Goal: Task Accomplishment & Management: Use online tool/utility

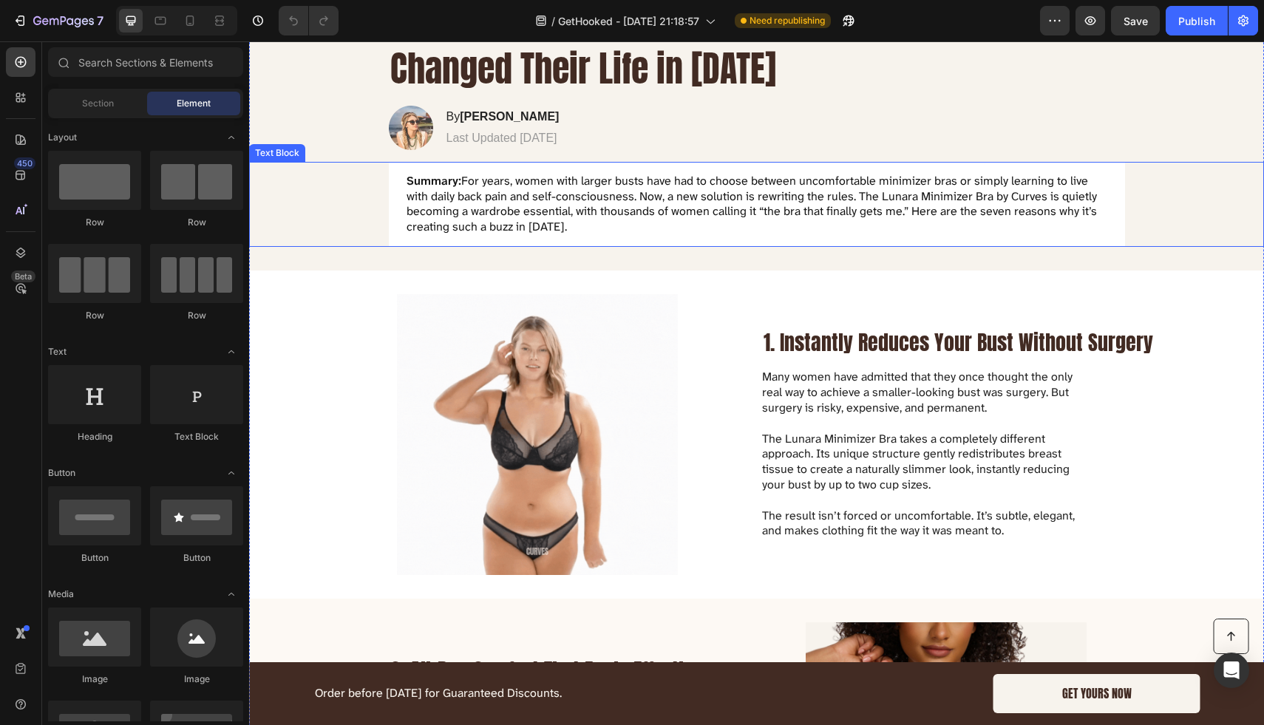
scroll to position [173, 0]
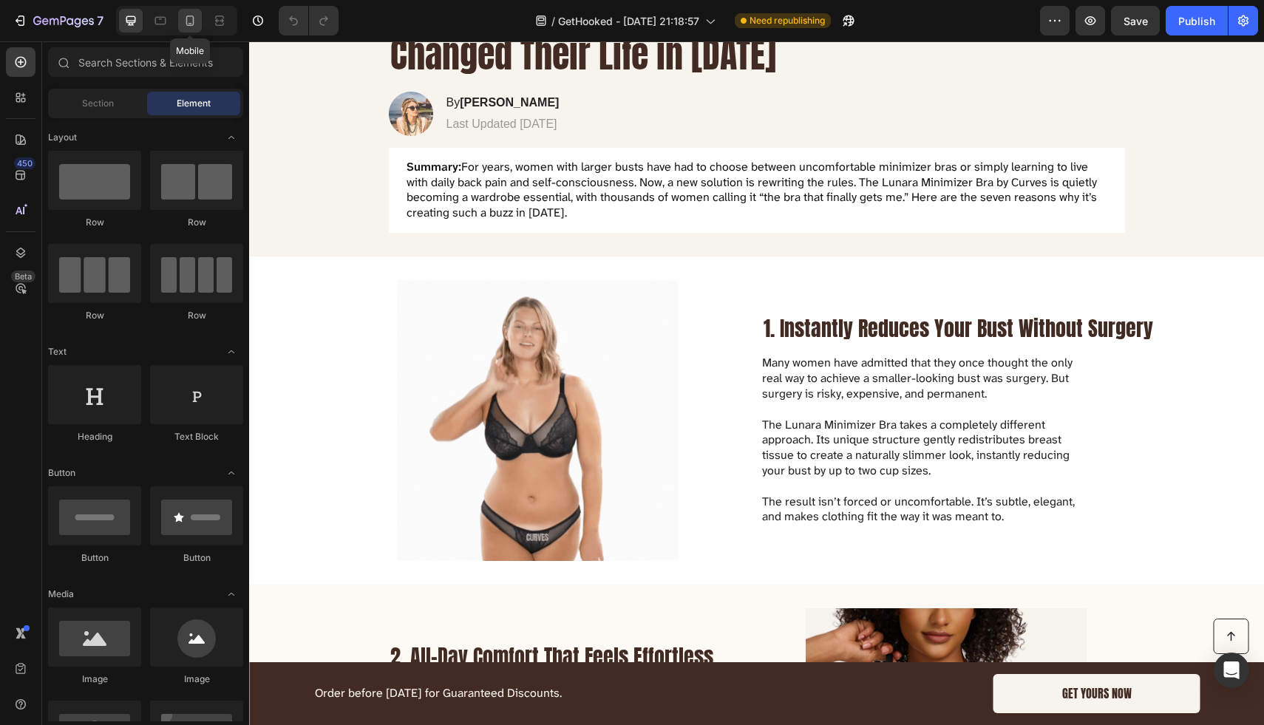
click at [193, 23] on icon at bounding box center [190, 21] width 8 height 10
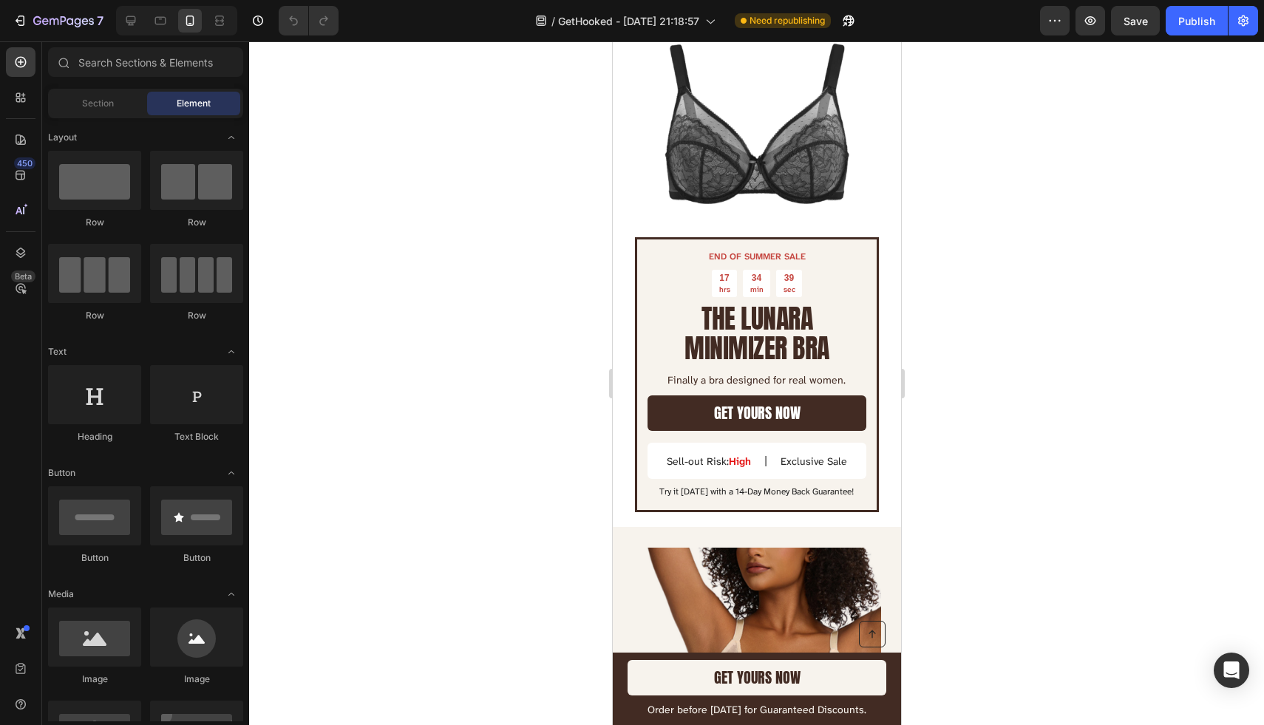
scroll to position [2376, 0]
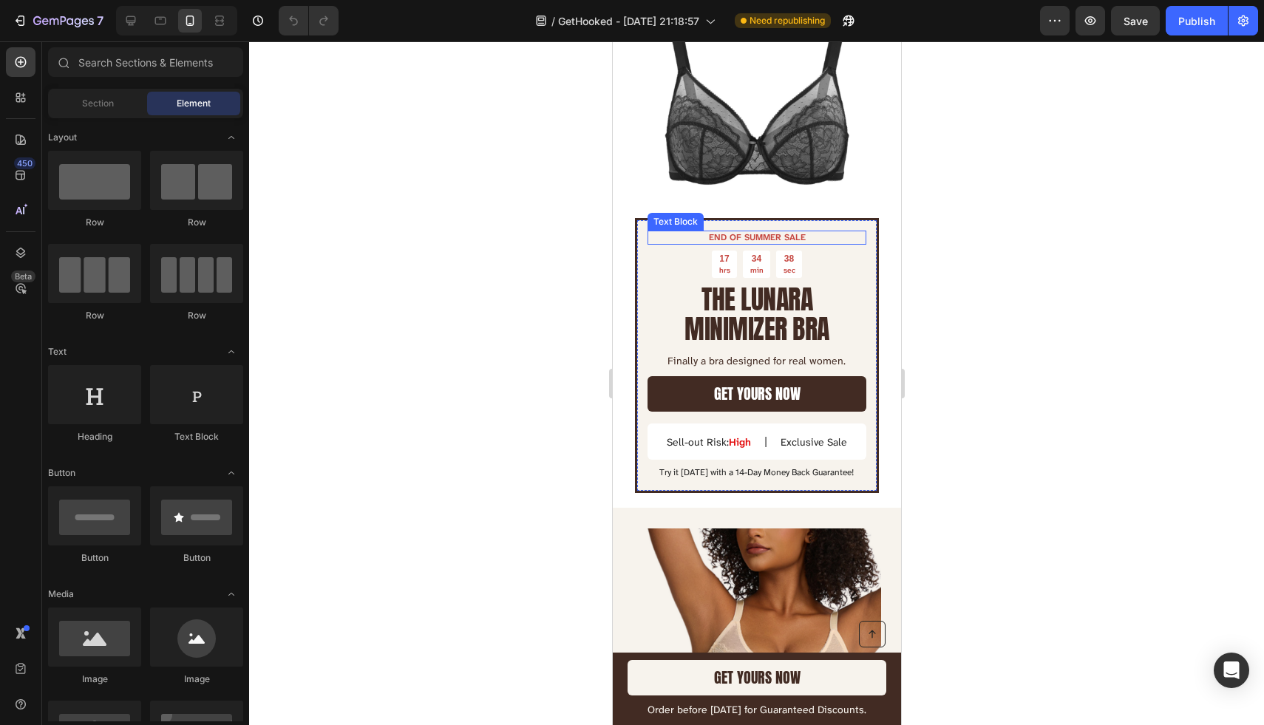
click at [741, 232] on p "END OF SUMMER SALE" at bounding box center [756, 238] width 216 height 12
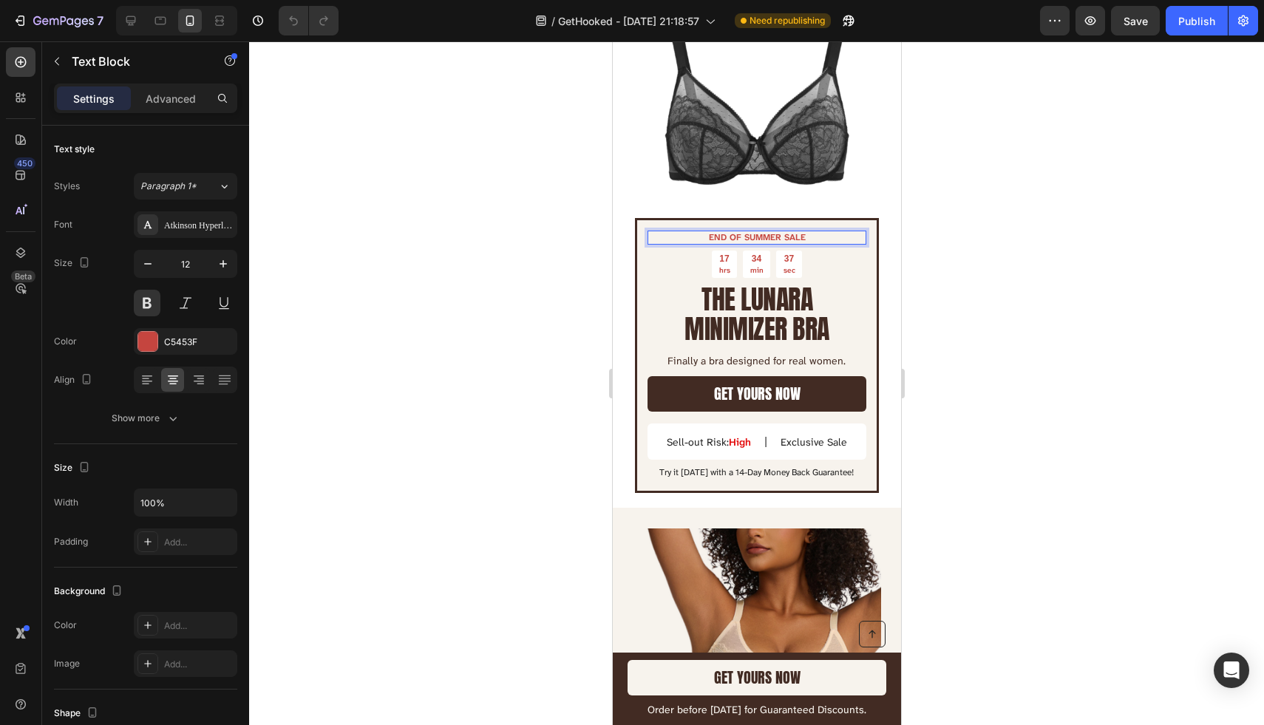
click at [728, 232] on p "END OF SUMMER SALE" at bounding box center [756, 238] width 216 height 12
click at [522, 288] on div at bounding box center [756, 383] width 1015 height 684
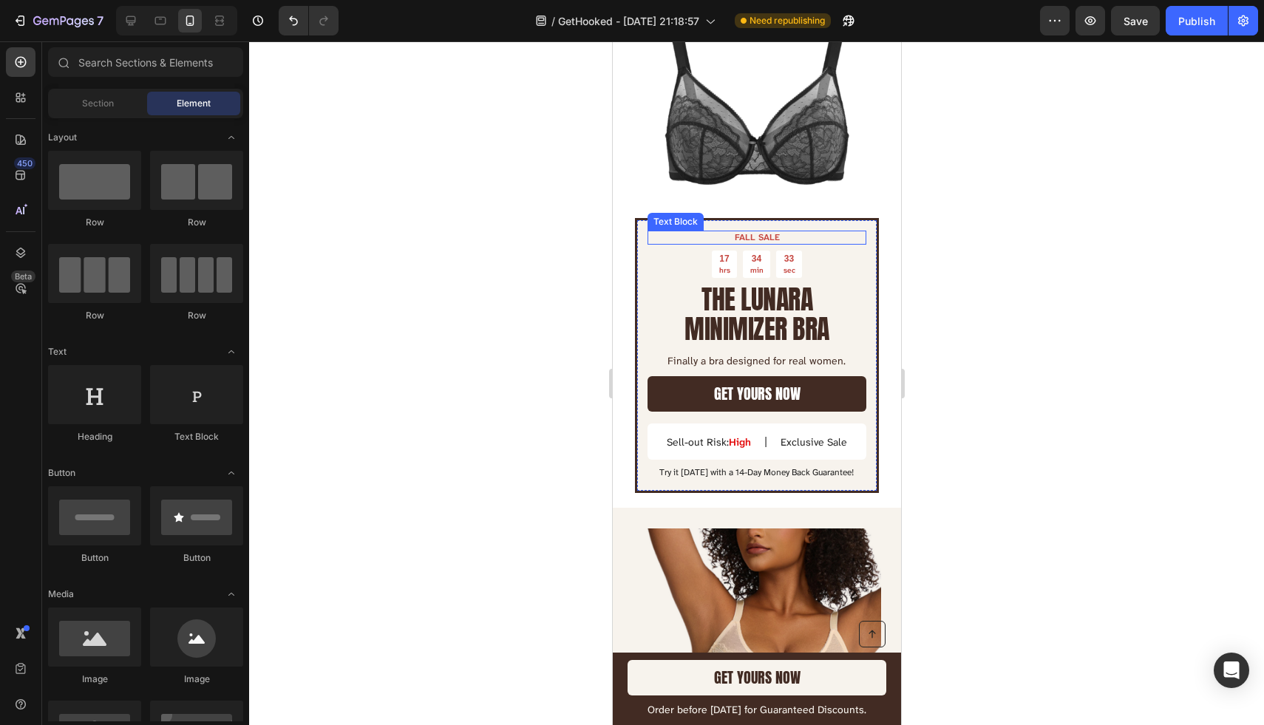
click at [760, 234] on p "FALL SALE" at bounding box center [756, 238] width 216 height 12
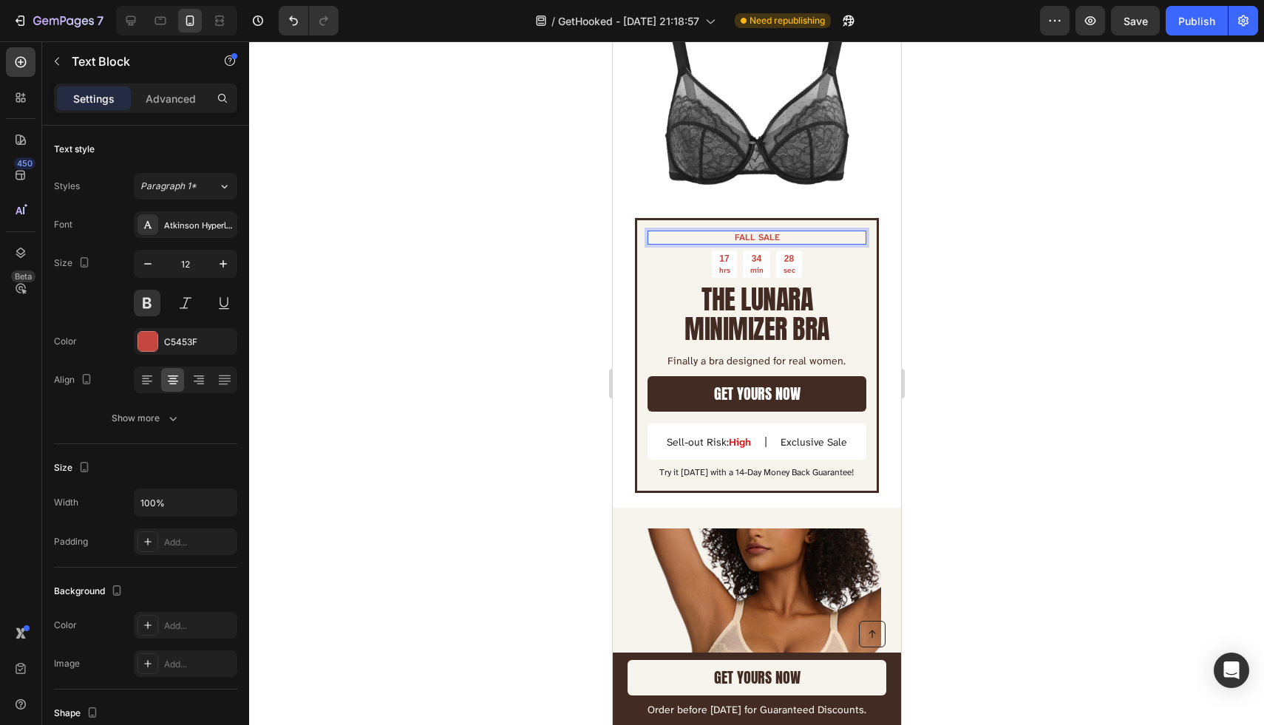
click at [770, 236] on p "FALL SALE" at bounding box center [756, 238] width 216 height 12
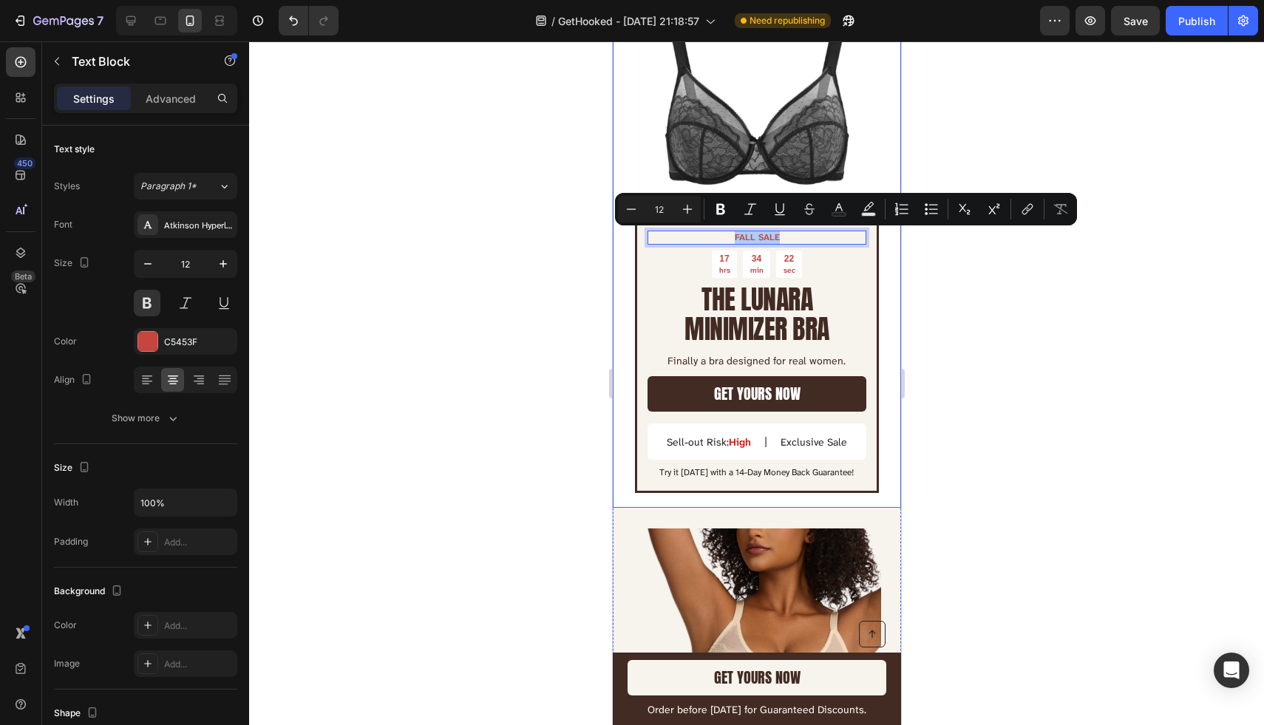
click at [523, 287] on div at bounding box center [756, 383] width 1015 height 684
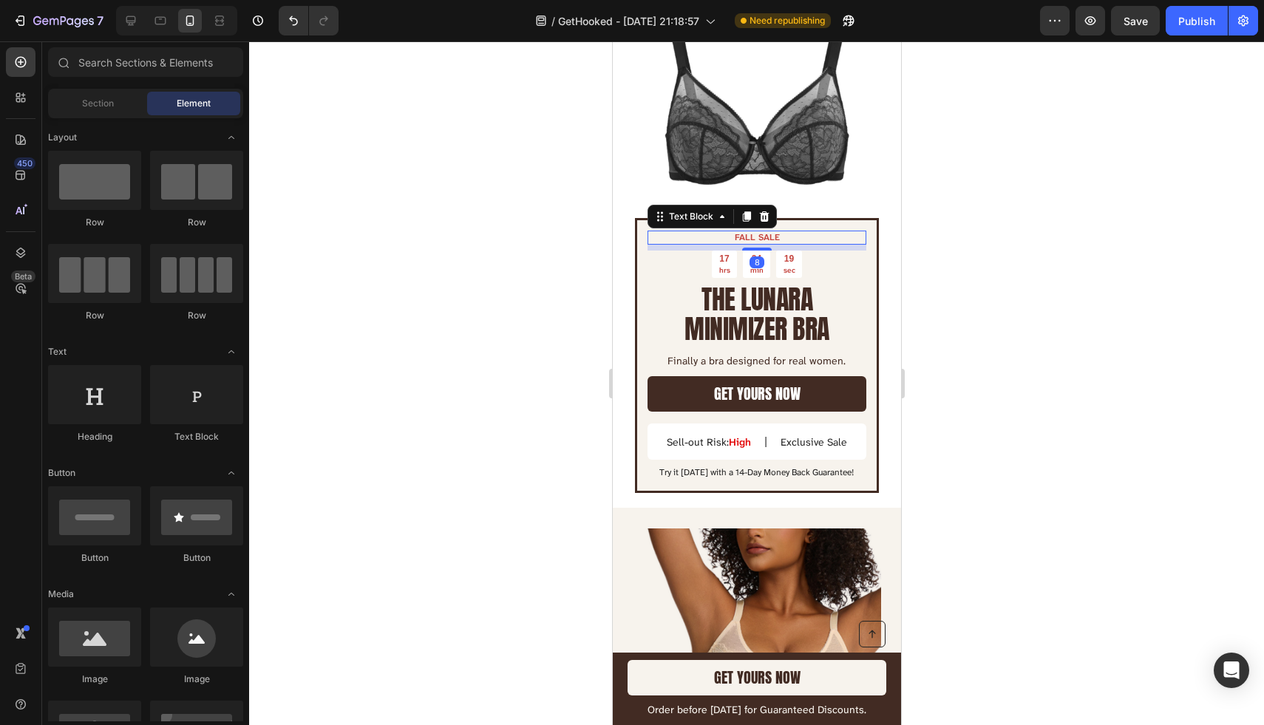
click at [753, 237] on p "FALL SALE" at bounding box center [756, 238] width 216 height 12
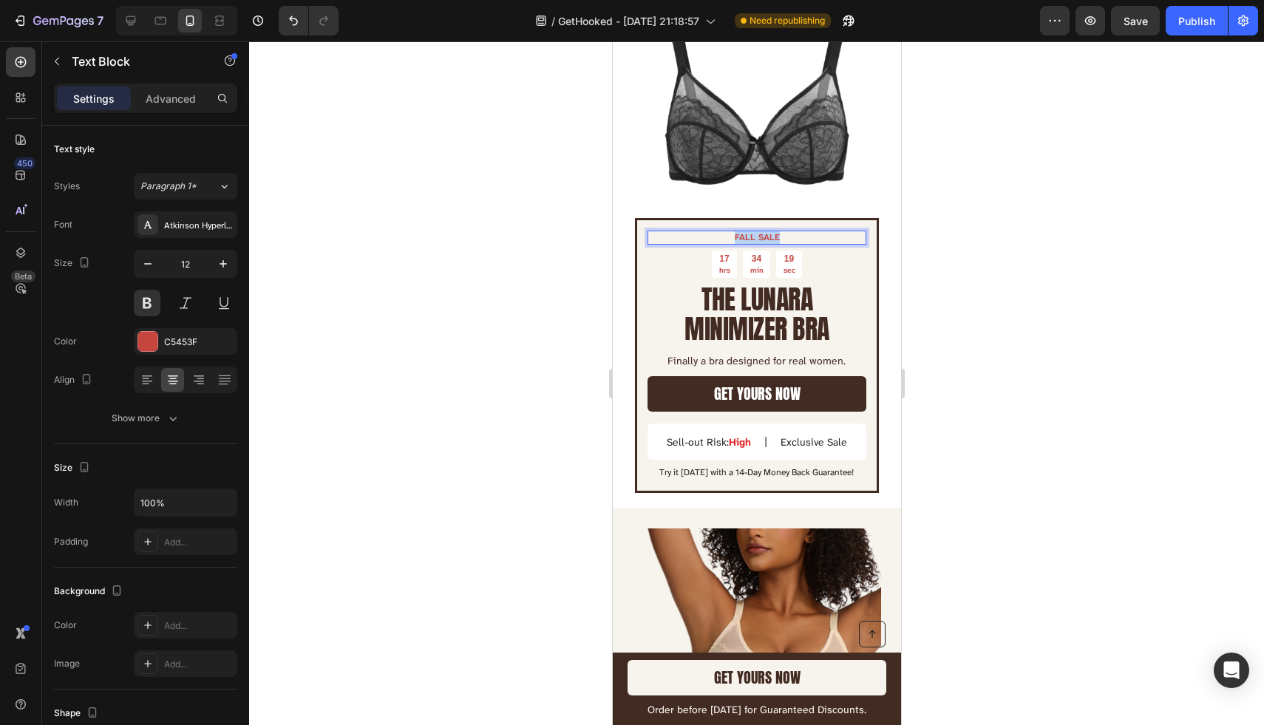
click at [753, 237] on p "FALL SALE" at bounding box center [756, 238] width 216 height 12
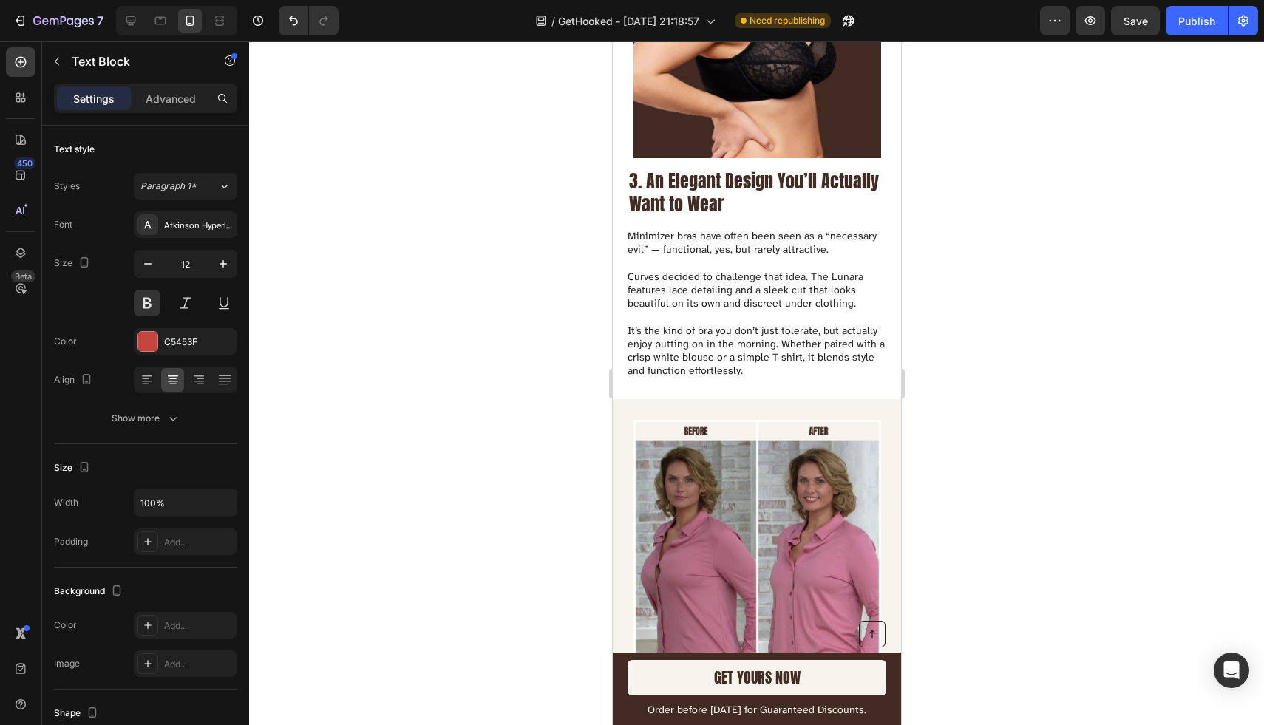
type input "16"
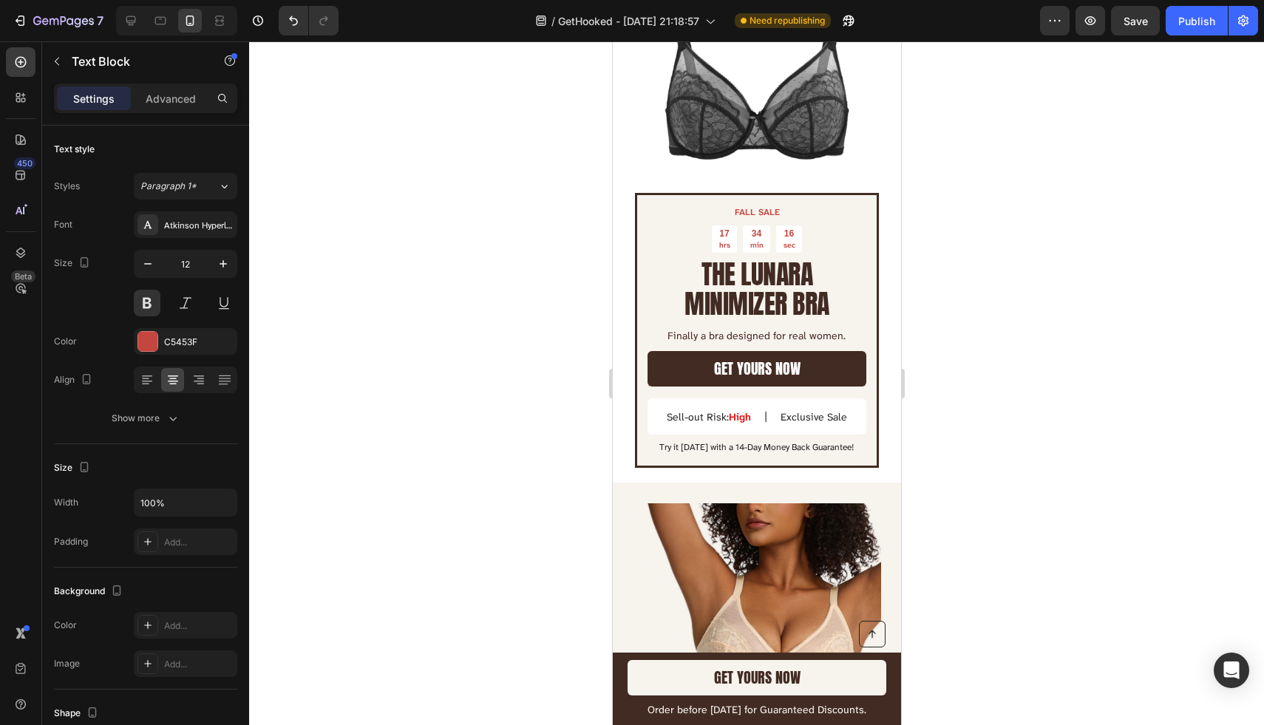
scroll to position [2171, 0]
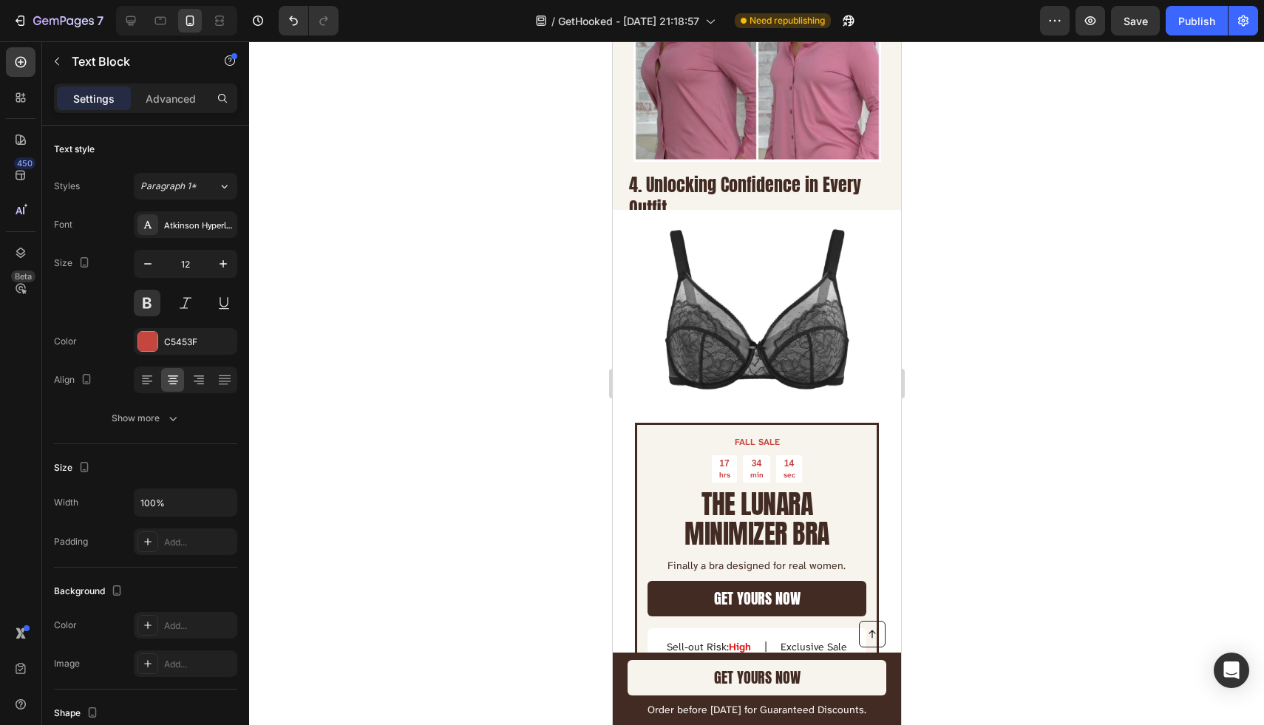
click at [751, 439] on p "FALL SALE" at bounding box center [756, 443] width 216 height 12
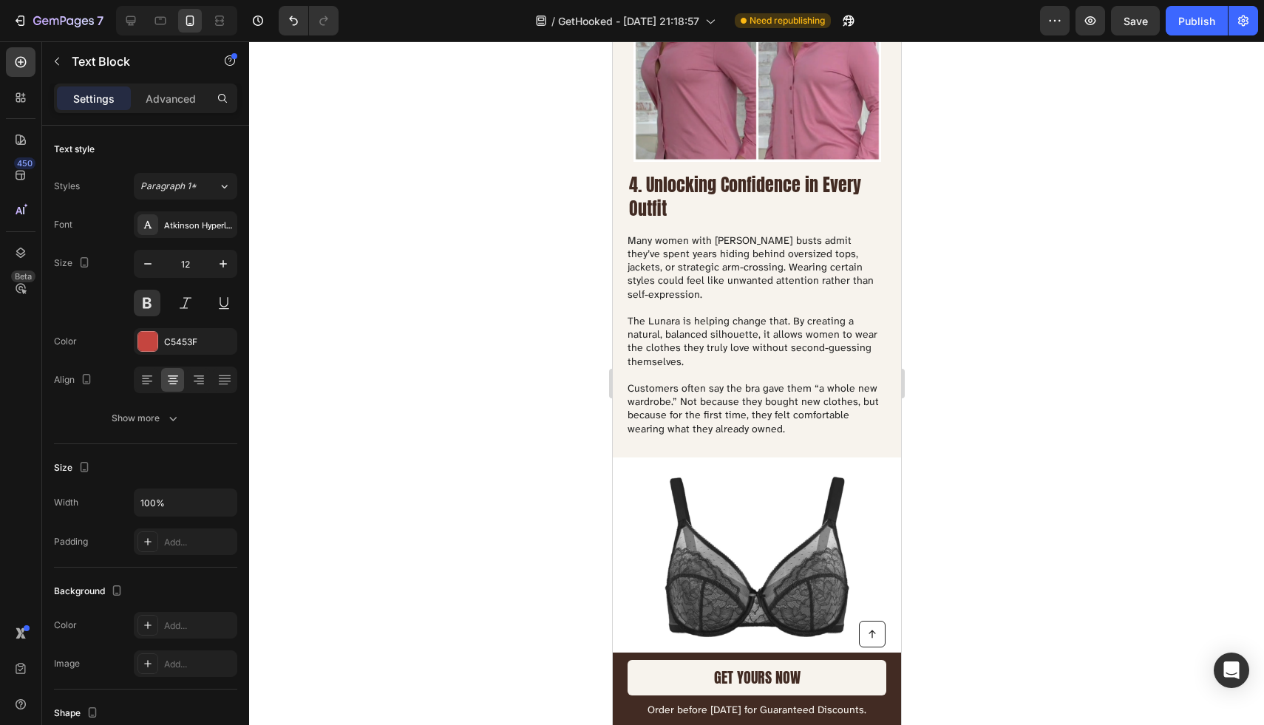
scroll to position [2419, 0]
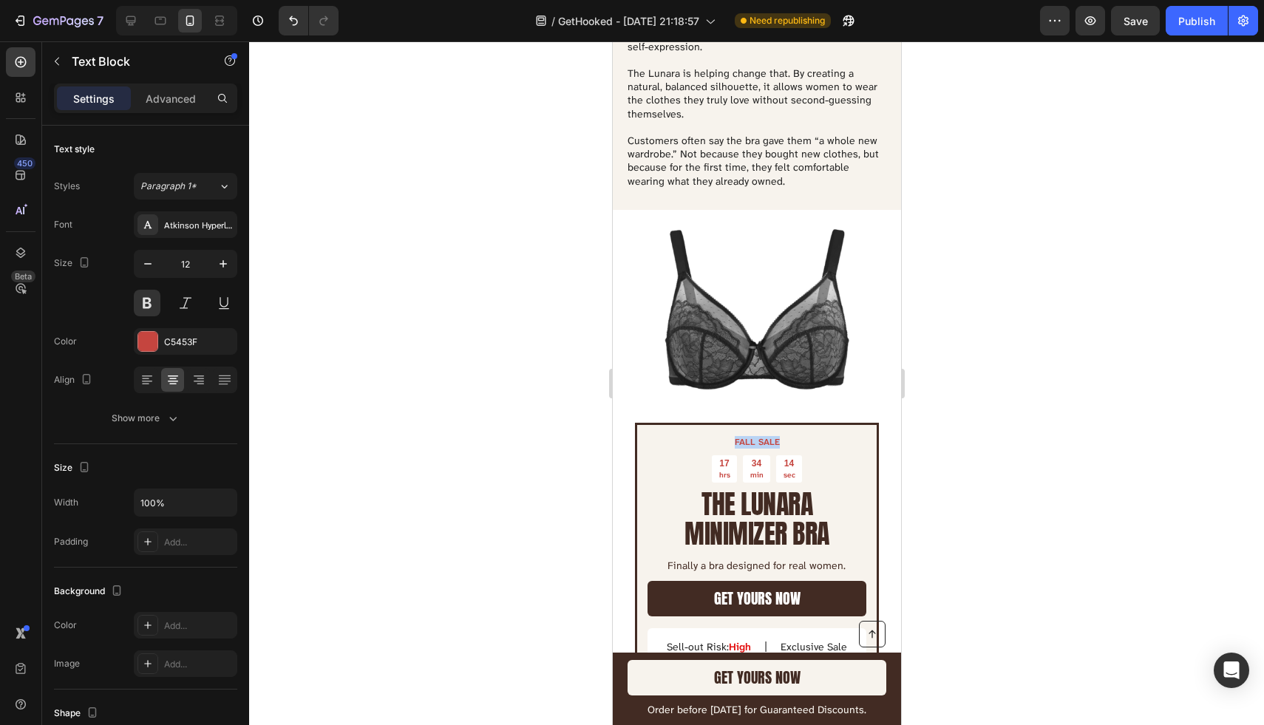
click at [751, 439] on p "FALL SALE" at bounding box center [756, 443] width 216 height 12
click at [1011, 370] on div at bounding box center [756, 383] width 1015 height 684
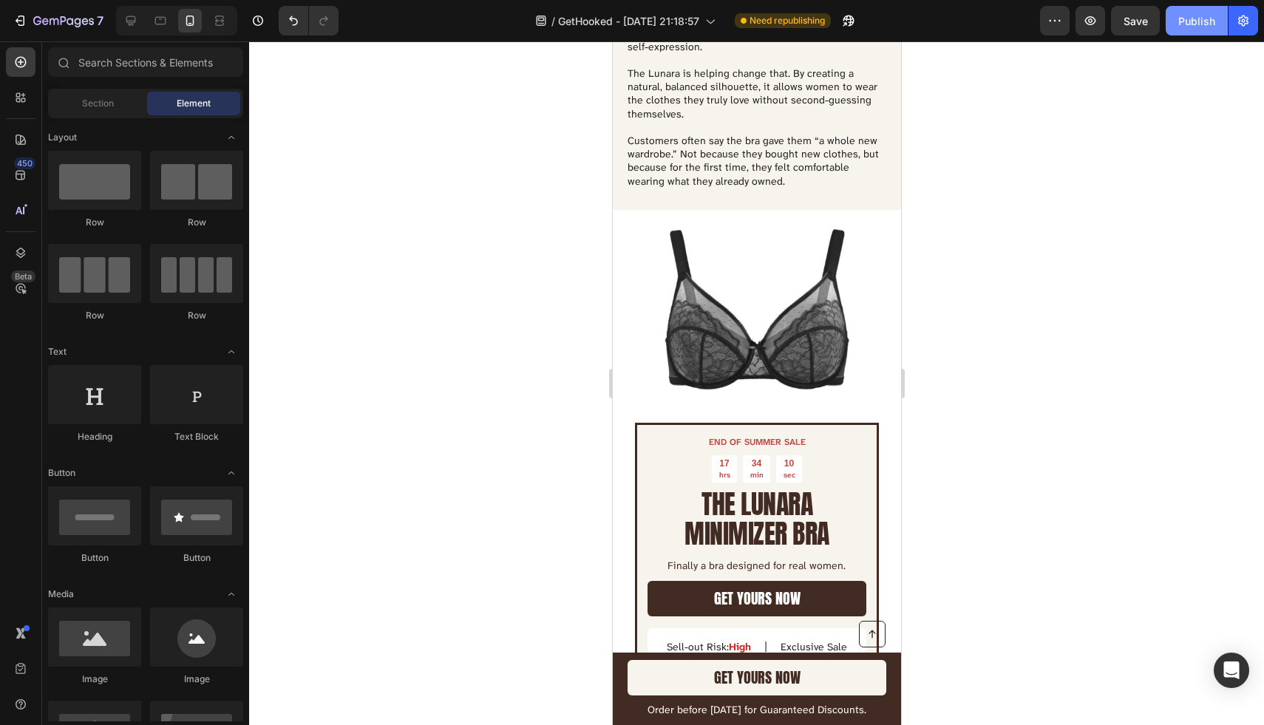
click at [1194, 30] on button "Publish" at bounding box center [1197, 21] width 62 height 30
